Goal: Find specific page/section: Find specific page/section

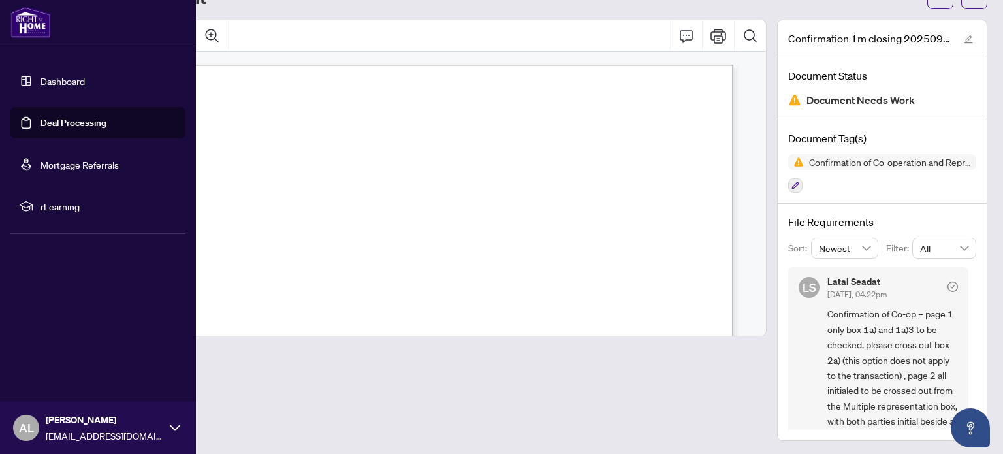
click at [29, 18] on img at bounding box center [30, 22] width 40 height 31
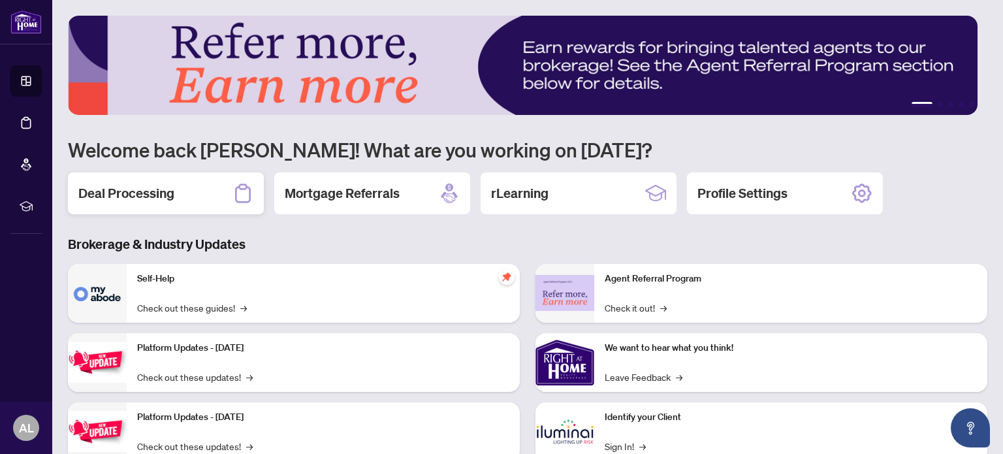
click at [166, 190] on h2 "Deal Processing" at bounding box center [126, 193] width 96 height 18
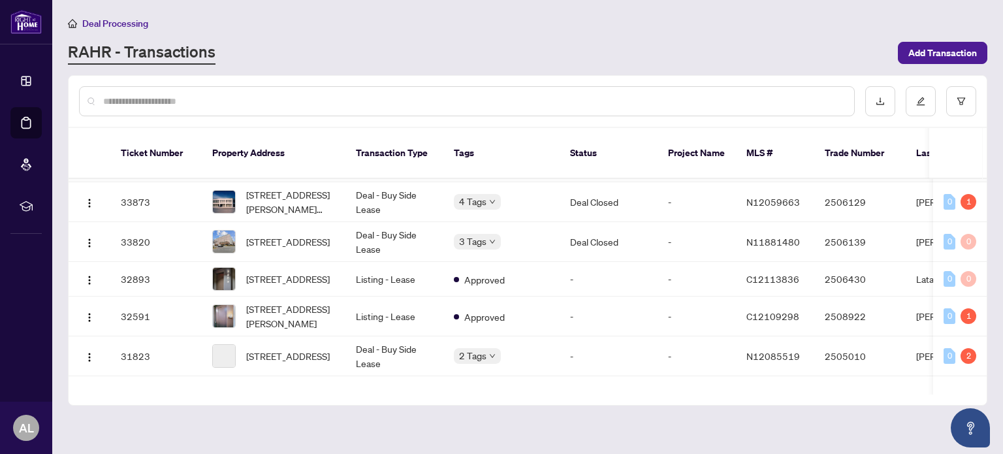
scroll to position [719, 0]
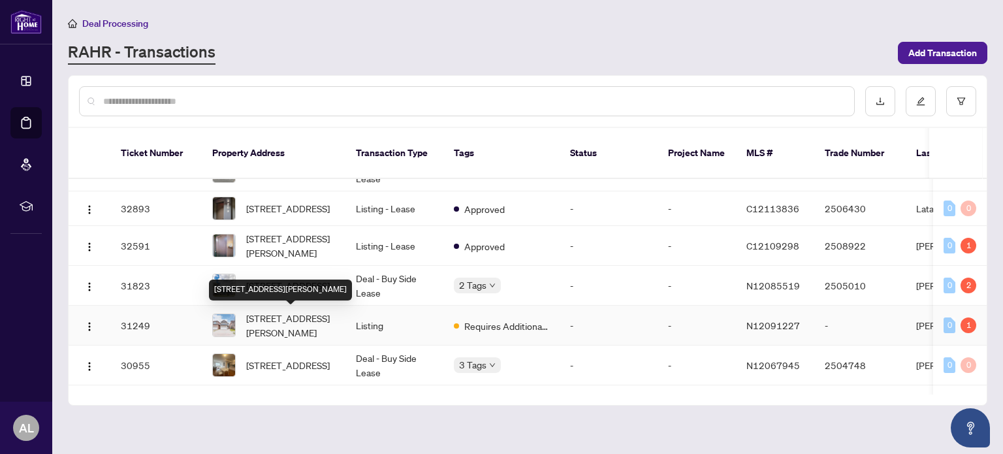
click at [303, 317] on span "[STREET_ADDRESS][PERSON_NAME]" at bounding box center [290, 325] width 89 height 29
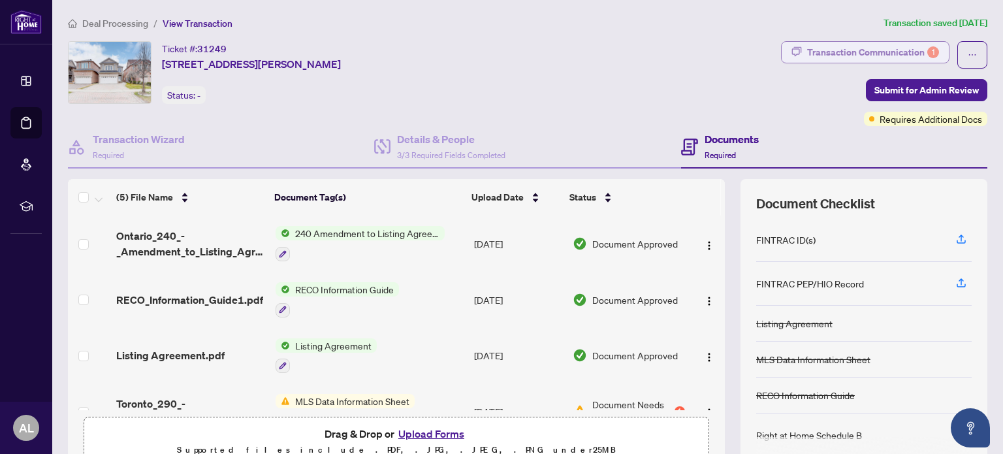
click at [835, 52] on div "Transaction Communication 1" at bounding box center [873, 52] width 132 height 21
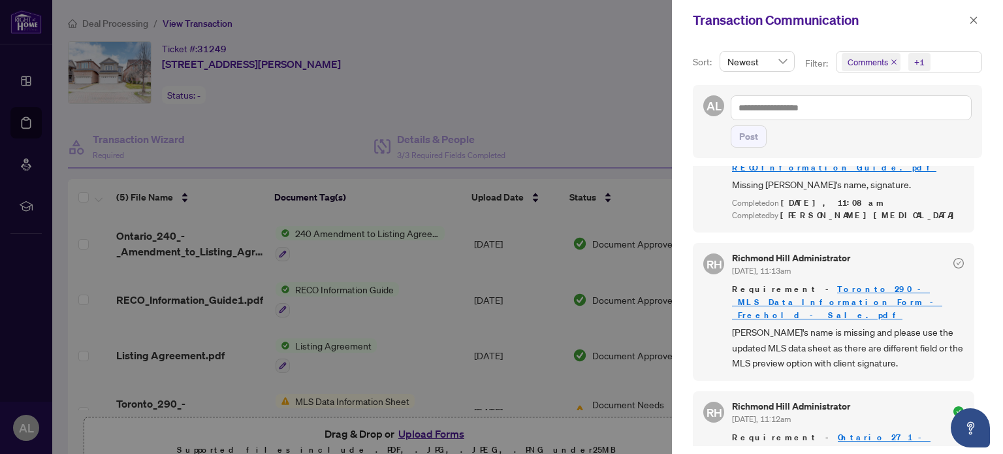
scroll to position [120, 0]
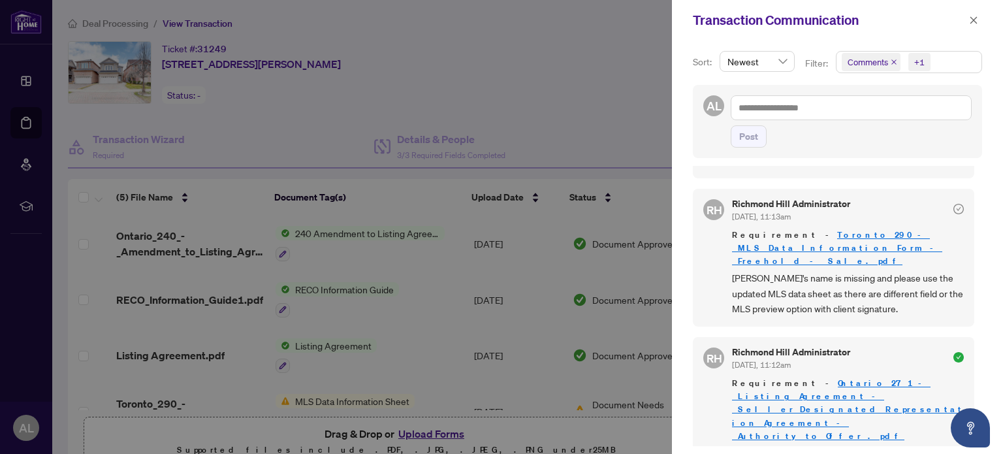
click at [605, 112] on div at bounding box center [501, 227] width 1003 height 454
click at [968, 23] on button "button" at bounding box center [973, 20] width 17 height 16
